Goal: Transaction & Acquisition: Purchase product/service

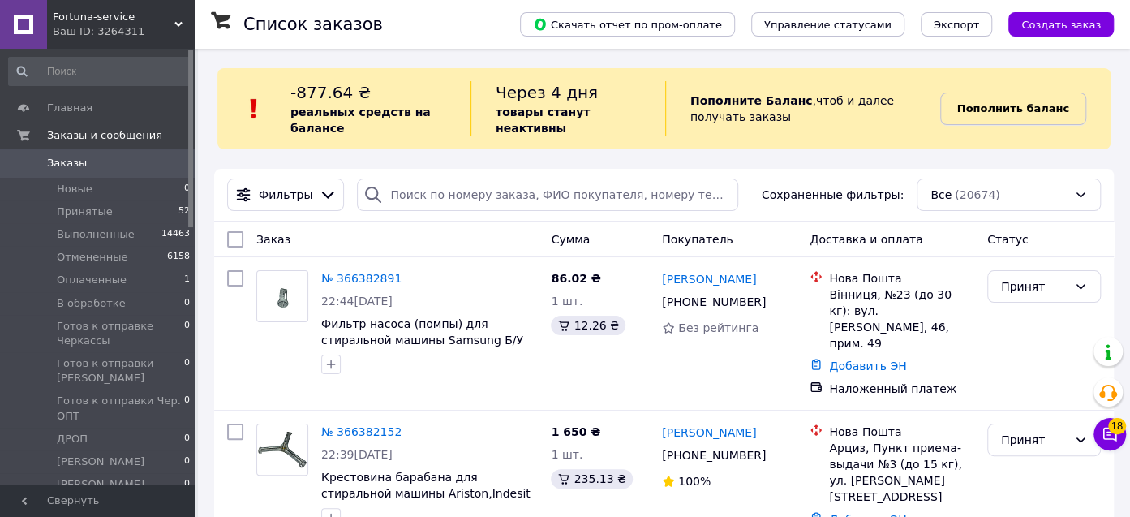
click at [1006, 108] on b "Пополнить баланс" at bounding box center [1013, 108] width 112 height 12
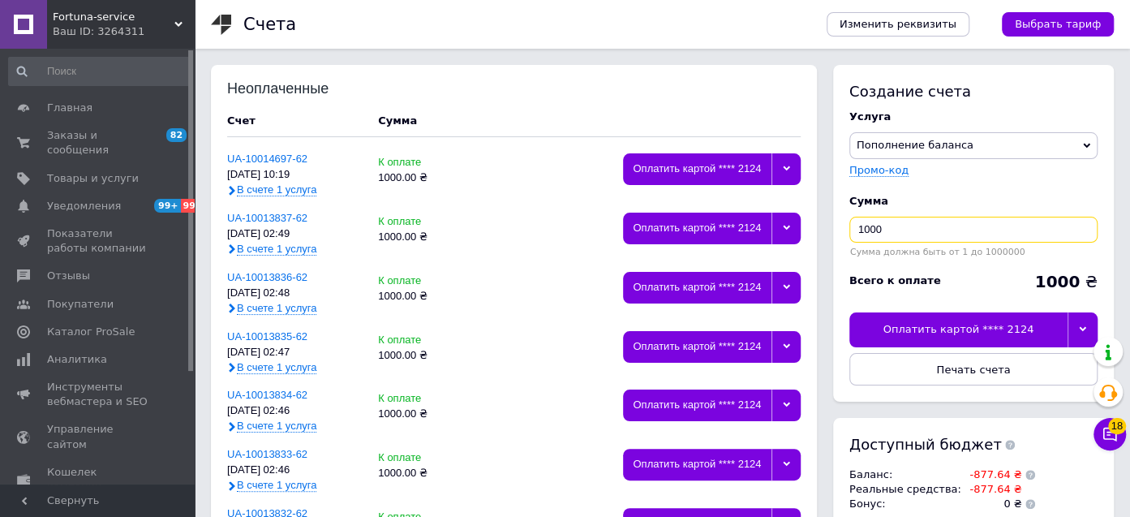
drag, startPoint x: 891, startPoint y: 223, endPoint x: 844, endPoint y: 233, distance: 48.0
click at [844, 233] on div "Создание счета Услуга Пополнение баланса Premium-дизайн Промо-код Сумма 1000 Су…" at bounding box center [973, 233] width 281 height 337
type input "2"
type input "1"
type input "2"
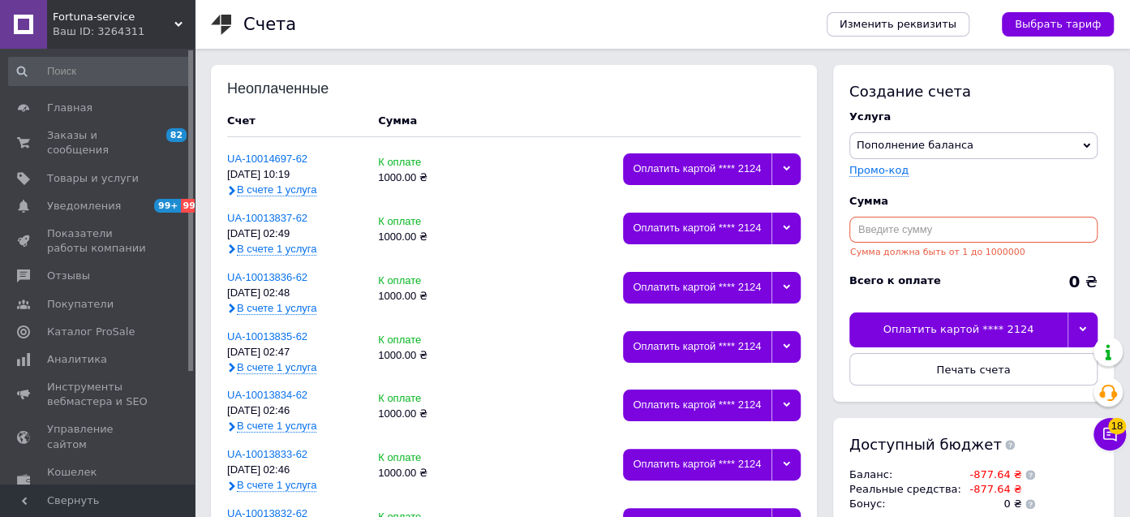
type input "1"
type input "1000"
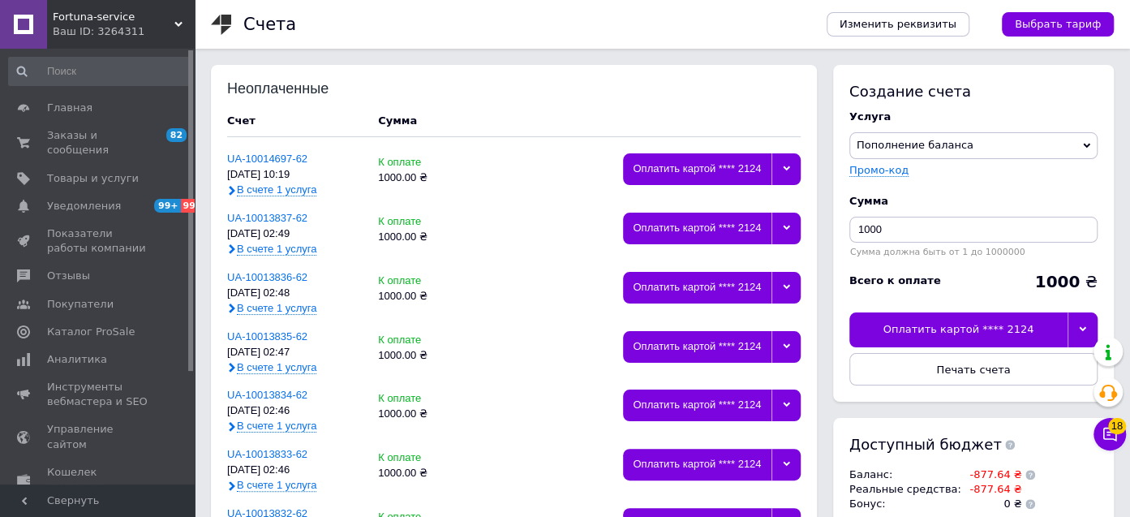
click at [1079, 324] on div at bounding box center [1082, 329] width 30 height 34
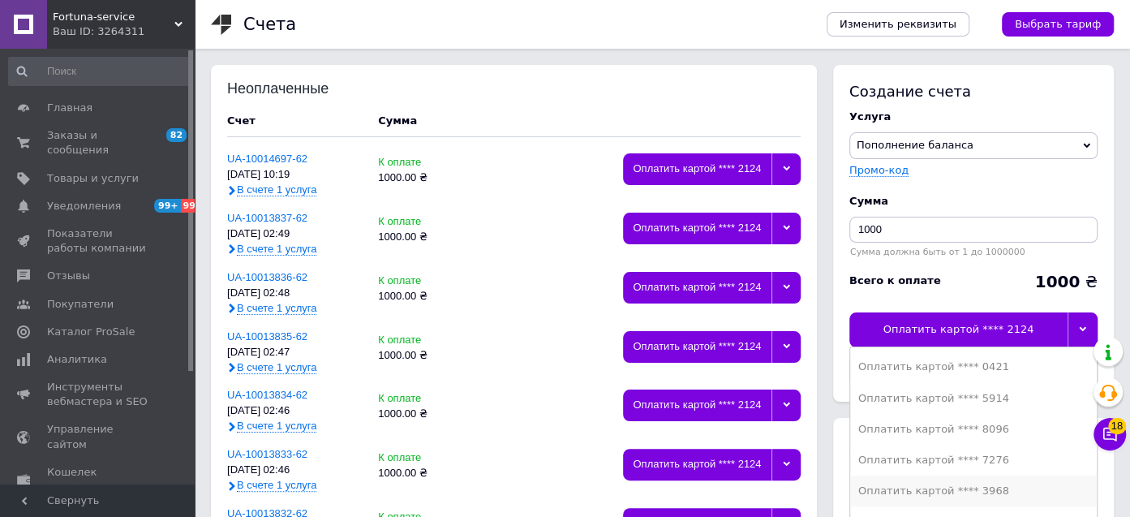
click at [982, 483] on div "Оплатить картой **** 3968" at bounding box center [973, 490] width 230 height 15
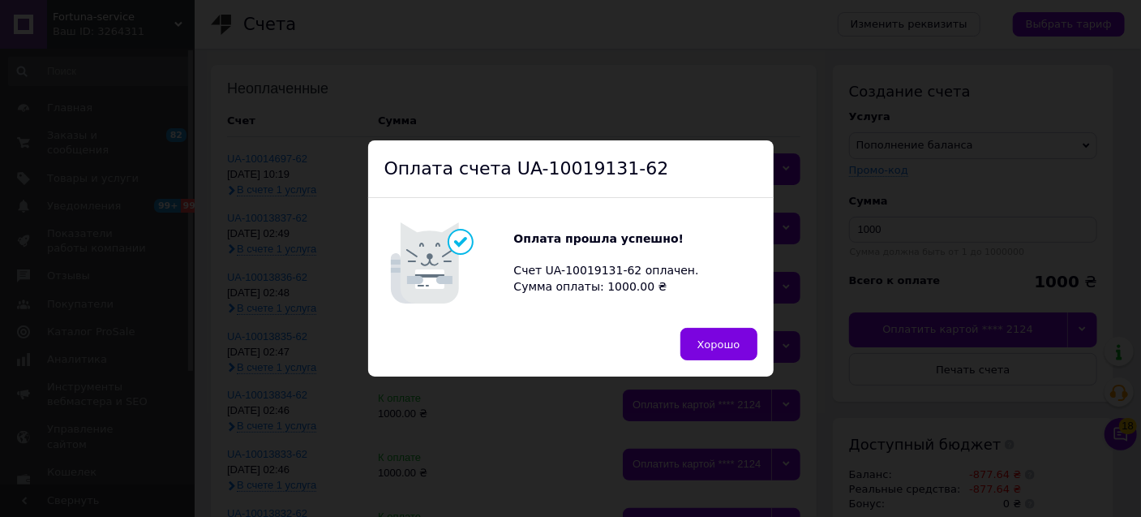
click at [759, 344] on div "Хорошо" at bounding box center [571, 352] width 406 height 49
click at [693, 344] on button "Хорошо" at bounding box center [718, 344] width 77 height 32
